Goal: Check status: Check status

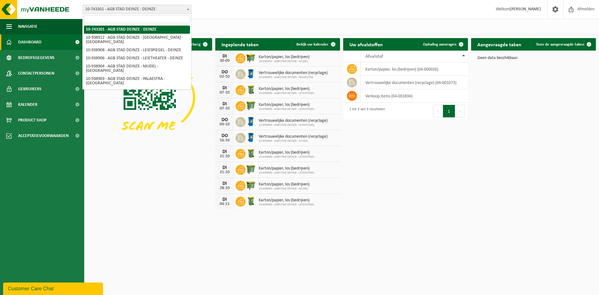
click at [141, 7] on span "10-743301 - AGB STAD DEINZE - DEINZE" at bounding box center [137, 9] width 109 height 9
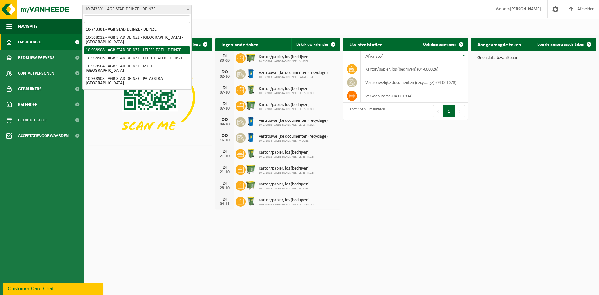
select select "138162"
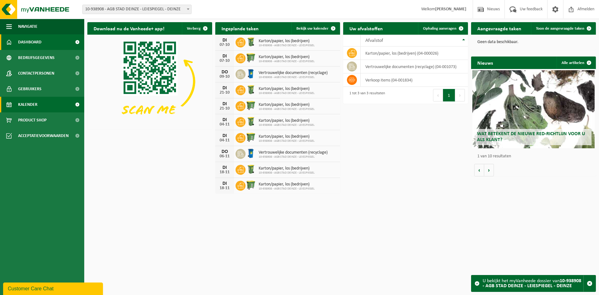
click at [54, 104] on link "Kalender" at bounding box center [42, 105] width 84 height 16
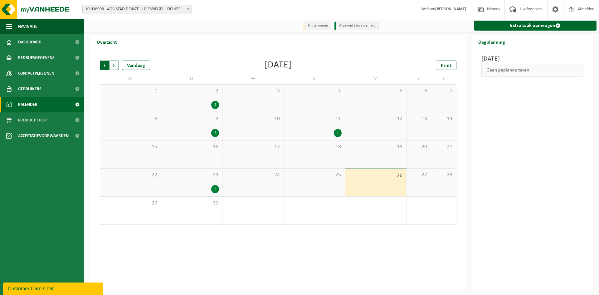
click at [118, 66] on span "Volgende" at bounding box center [114, 65] width 9 height 9
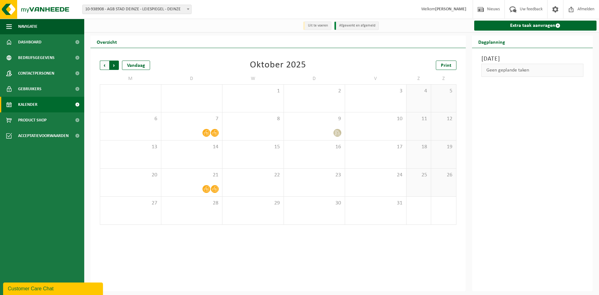
click at [105, 65] on span "Vorige" at bounding box center [104, 65] width 9 height 9
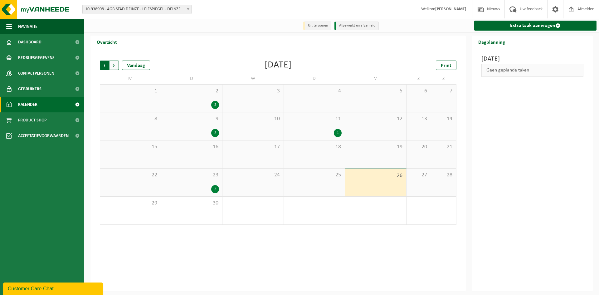
click at [116, 66] on span "Volgende" at bounding box center [114, 65] width 9 height 9
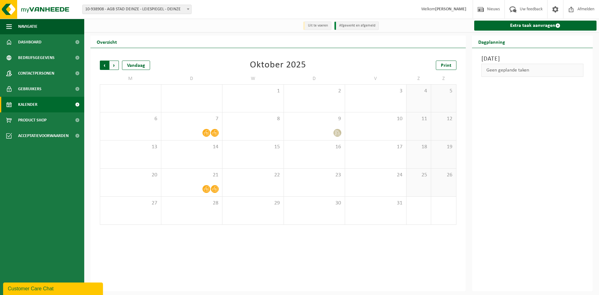
click at [115, 66] on span "Volgende" at bounding box center [114, 65] width 9 height 9
click at [105, 68] on span "Vorige" at bounding box center [104, 65] width 9 height 9
